Goal: Task Accomplishment & Management: Use online tool/utility

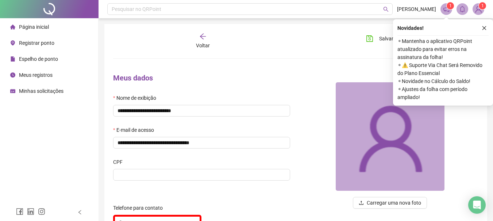
click at [25, 43] on span "Registrar ponto" at bounding box center [36, 43] width 35 height 6
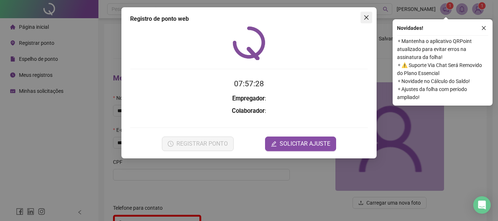
click at [365, 18] on icon "close" at bounding box center [367, 18] width 6 height 6
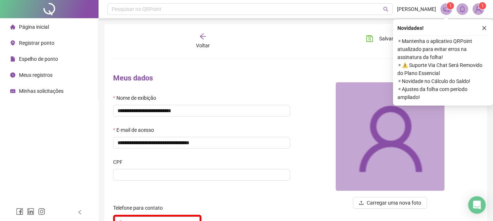
click at [29, 37] on div "Registrar ponto" at bounding box center [32, 43] width 44 height 15
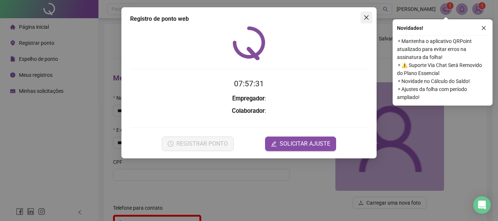
click at [370, 11] on div "Registro de ponto web 07:57:31 Empregador : Colaborador : REGISTRAR PONTO SOLIC…" at bounding box center [248, 82] width 255 height 151
drag, startPoint x: 368, startPoint y: 15, endPoint x: 264, endPoint y: 27, distance: 104.6
click at [367, 15] on icon "close" at bounding box center [367, 18] width 6 height 6
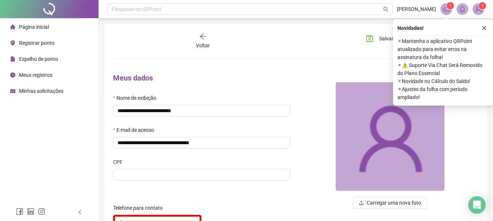
click at [49, 44] on span "Registrar ponto" at bounding box center [36, 43] width 35 height 6
click at [35, 41] on span "Registrar ponto" at bounding box center [36, 43] width 35 height 6
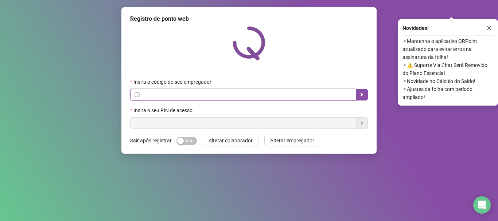
click at [158, 97] on input "text" at bounding box center [246, 95] width 211 height 8
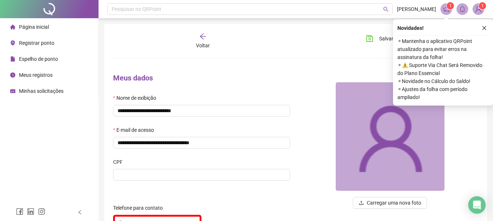
click at [22, 44] on span "Registrar ponto" at bounding box center [36, 43] width 35 height 6
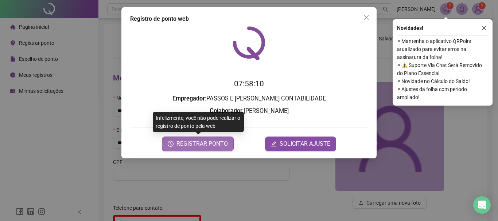
click at [193, 148] on button "REGISTRAR PONTO" at bounding box center [198, 144] width 72 height 15
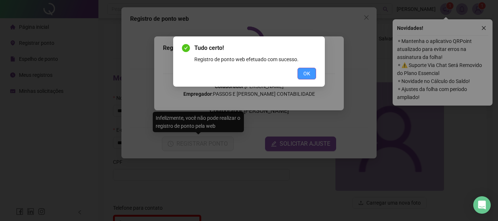
click at [311, 73] on button "OK" at bounding box center [307, 74] width 19 height 12
